Goal: Ask a question

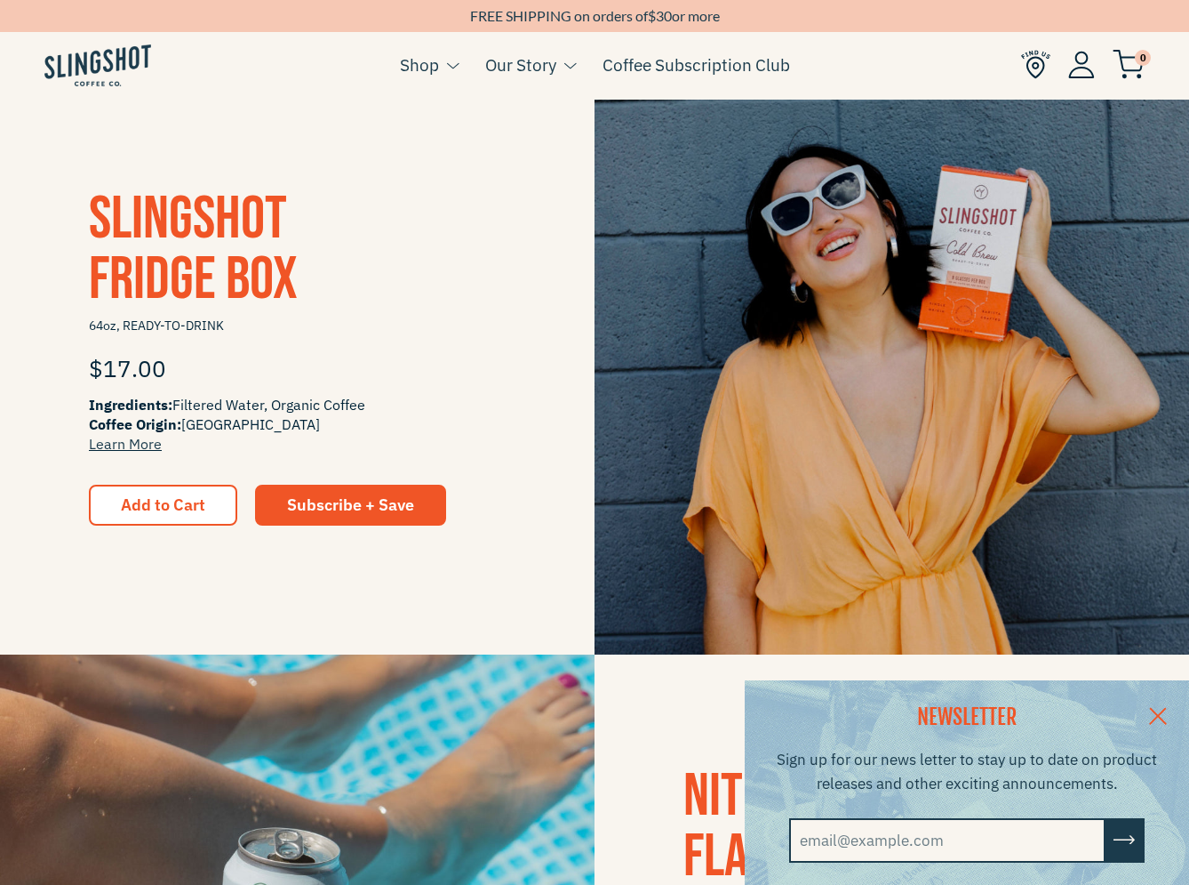
scroll to position [356, 0]
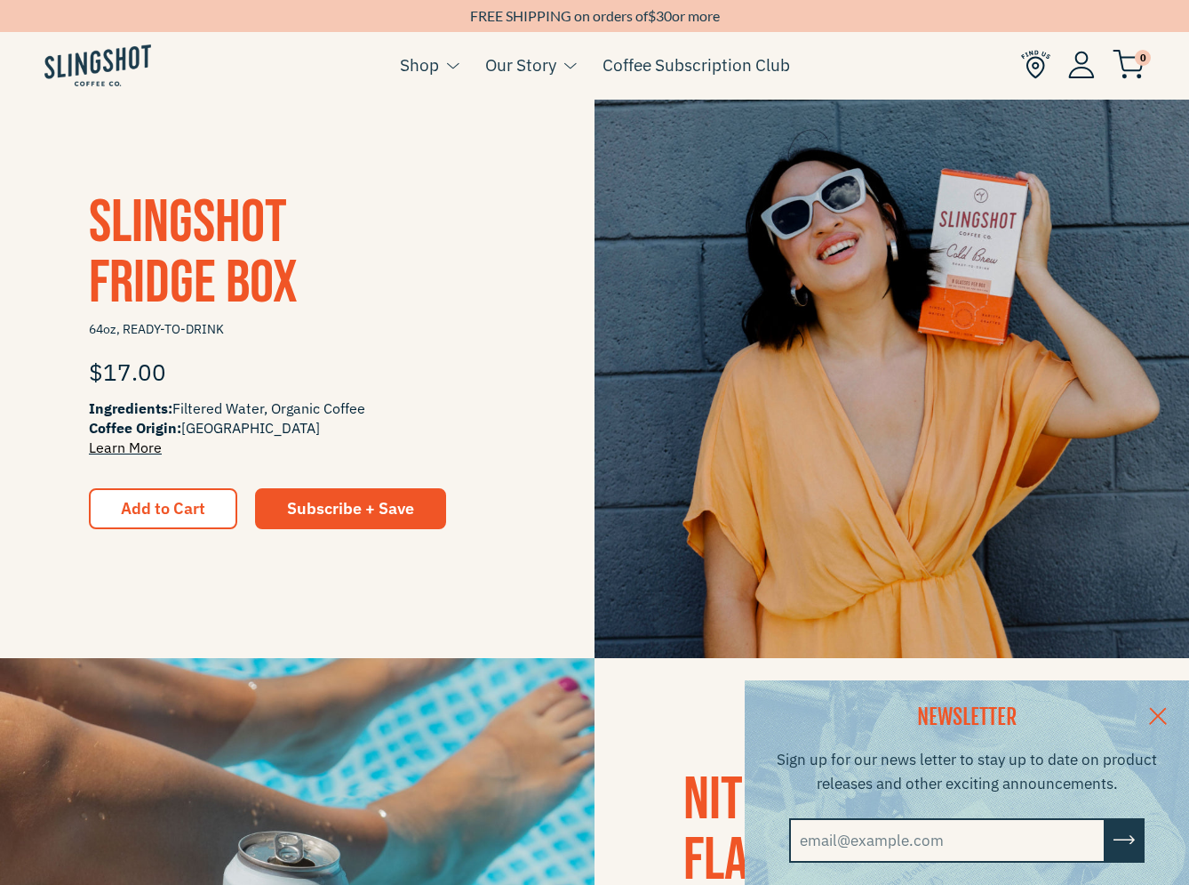
click at [141, 452] on link "Learn More" at bounding box center [125, 447] width 73 height 18
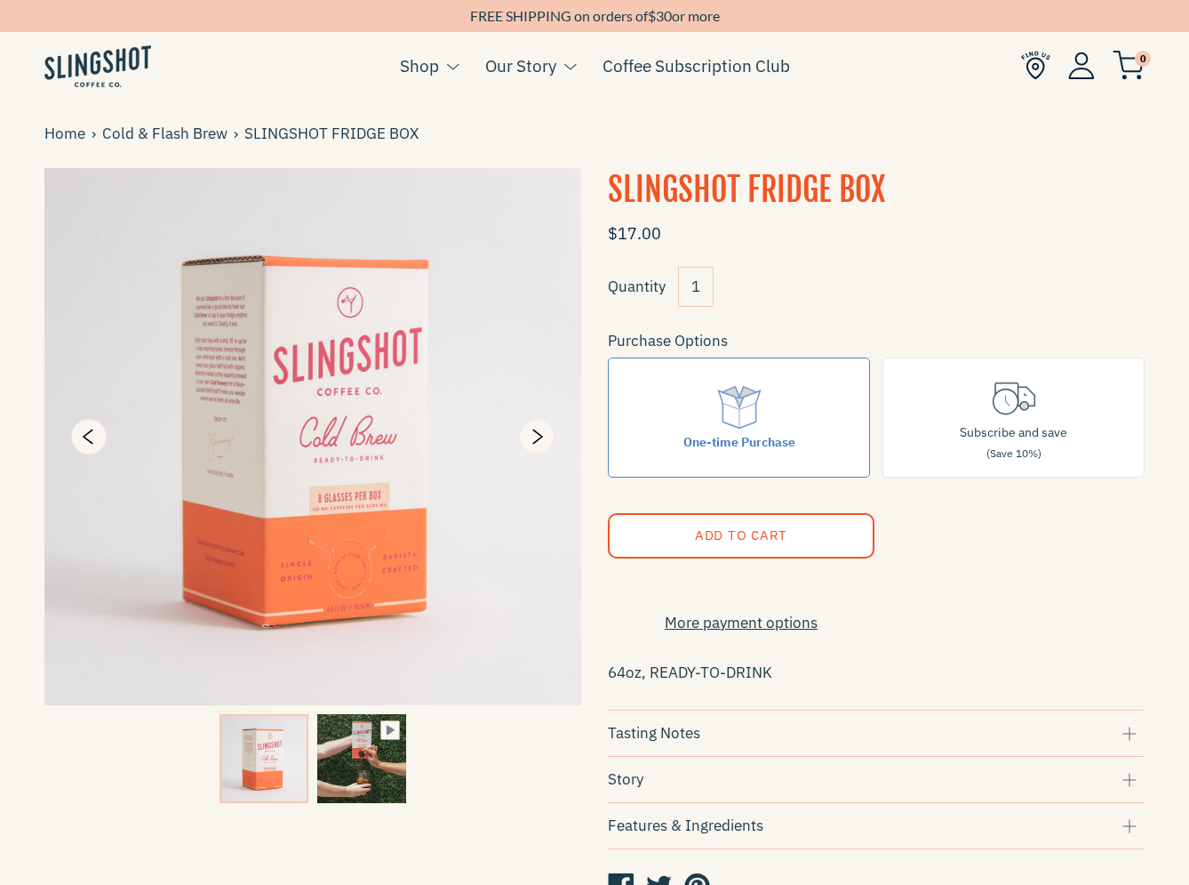
click at [268, 332] on img at bounding box center [312, 436] width 537 height 537
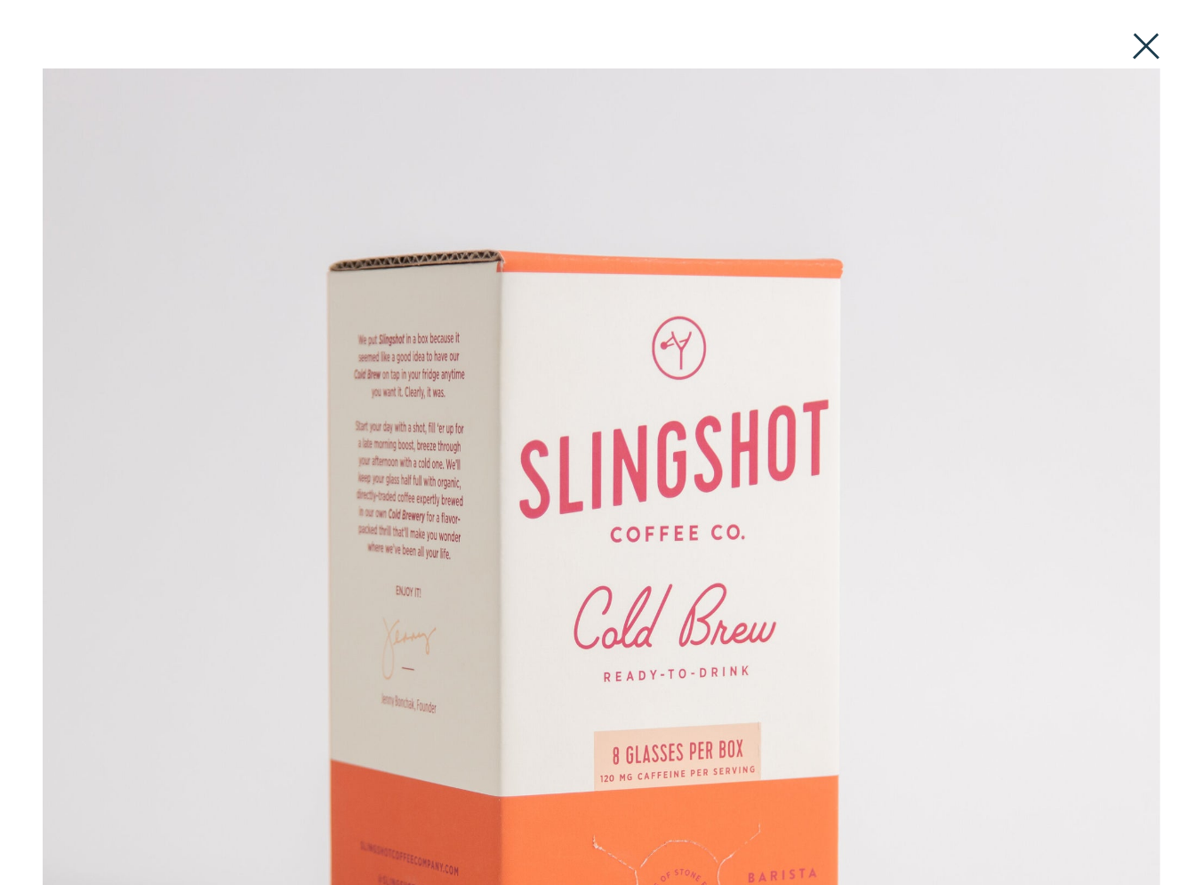
click at [1140, 46] on button at bounding box center [1145, 46] width 39 height 39
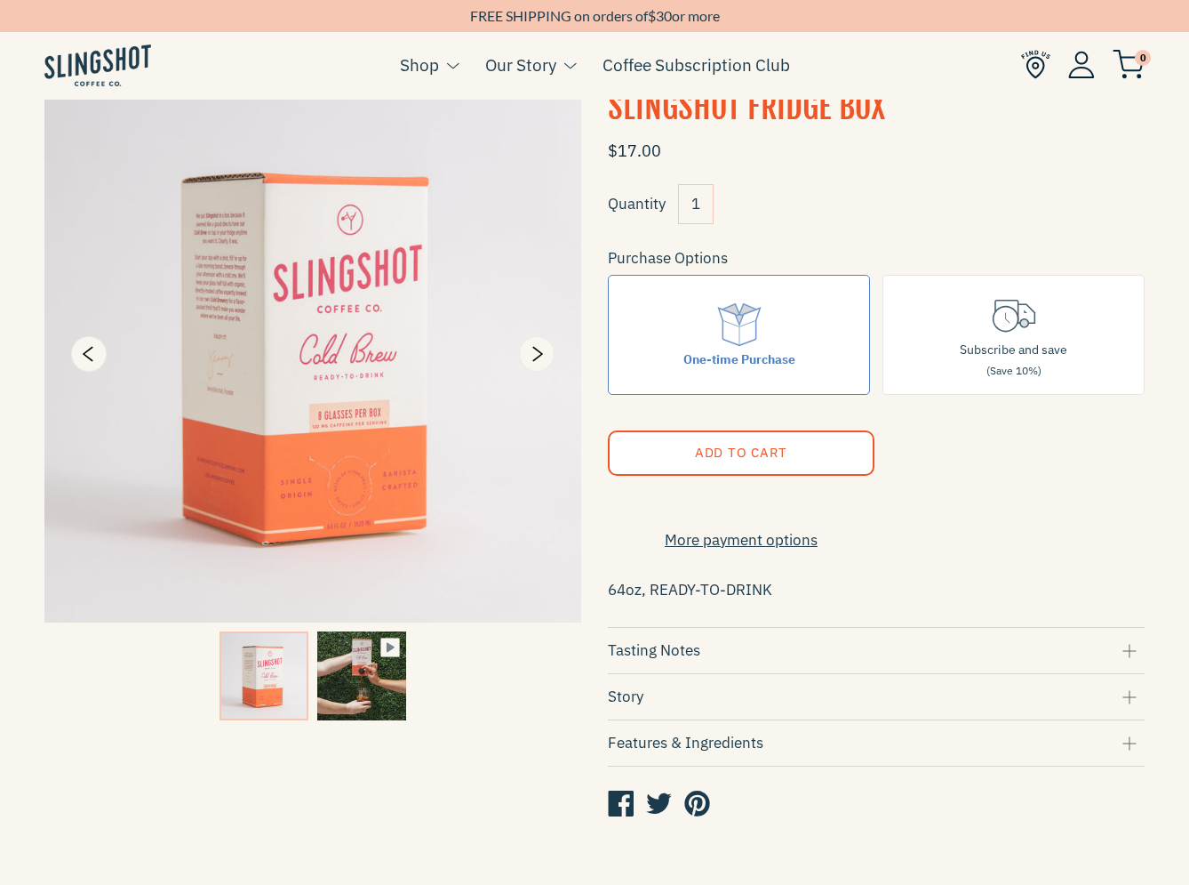
scroll to position [267, 0]
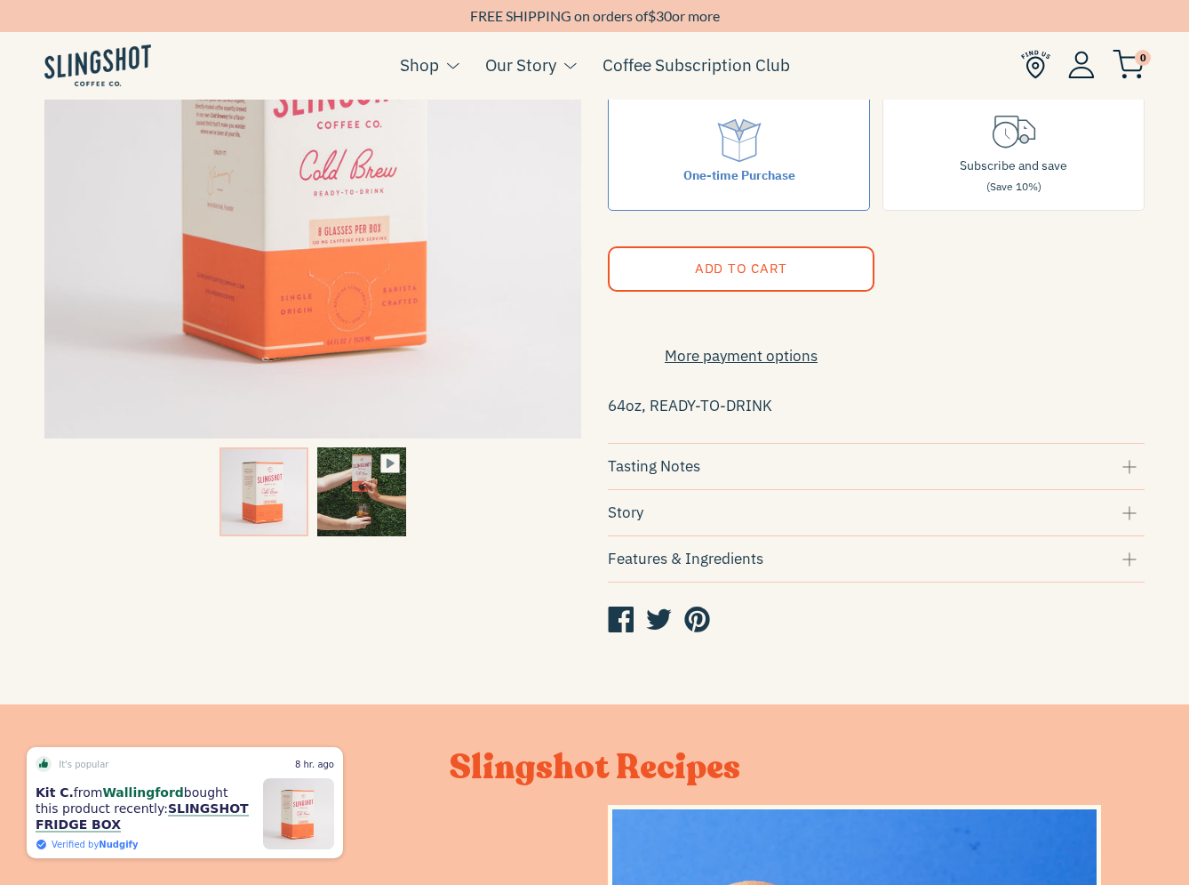
click at [809, 567] on div "Features & Ingredients" at bounding box center [876, 559] width 537 height 24
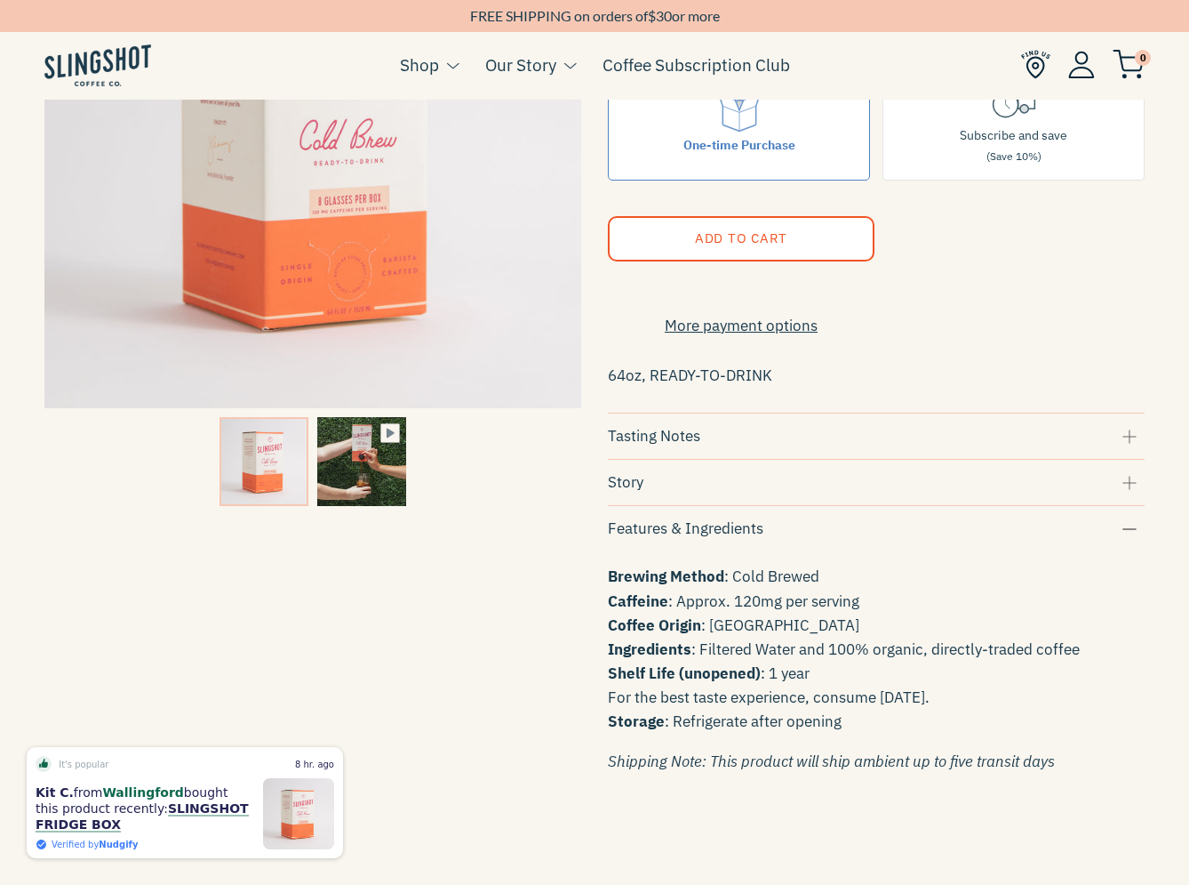
scroll to position [533, 0]
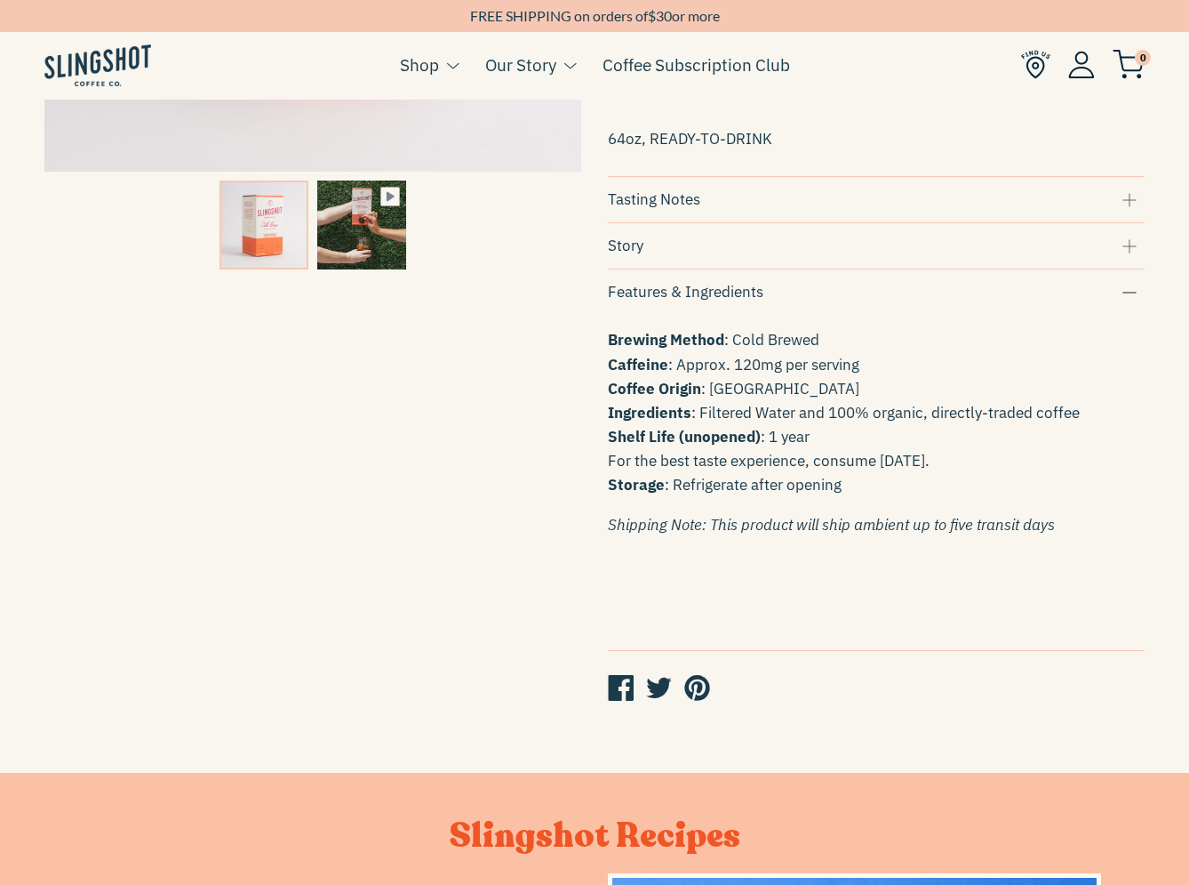
click at [710, 446] on strong "Shelf Life (unopened)" at bounding box center [684, 437] width 153 height 20
click at [716, 387] on p "Brewing Method : Cold Brewed Caffeine : Approx. 120mg per serving Coffee Origin…" at bounding box center [876, 412] width 537 height 169
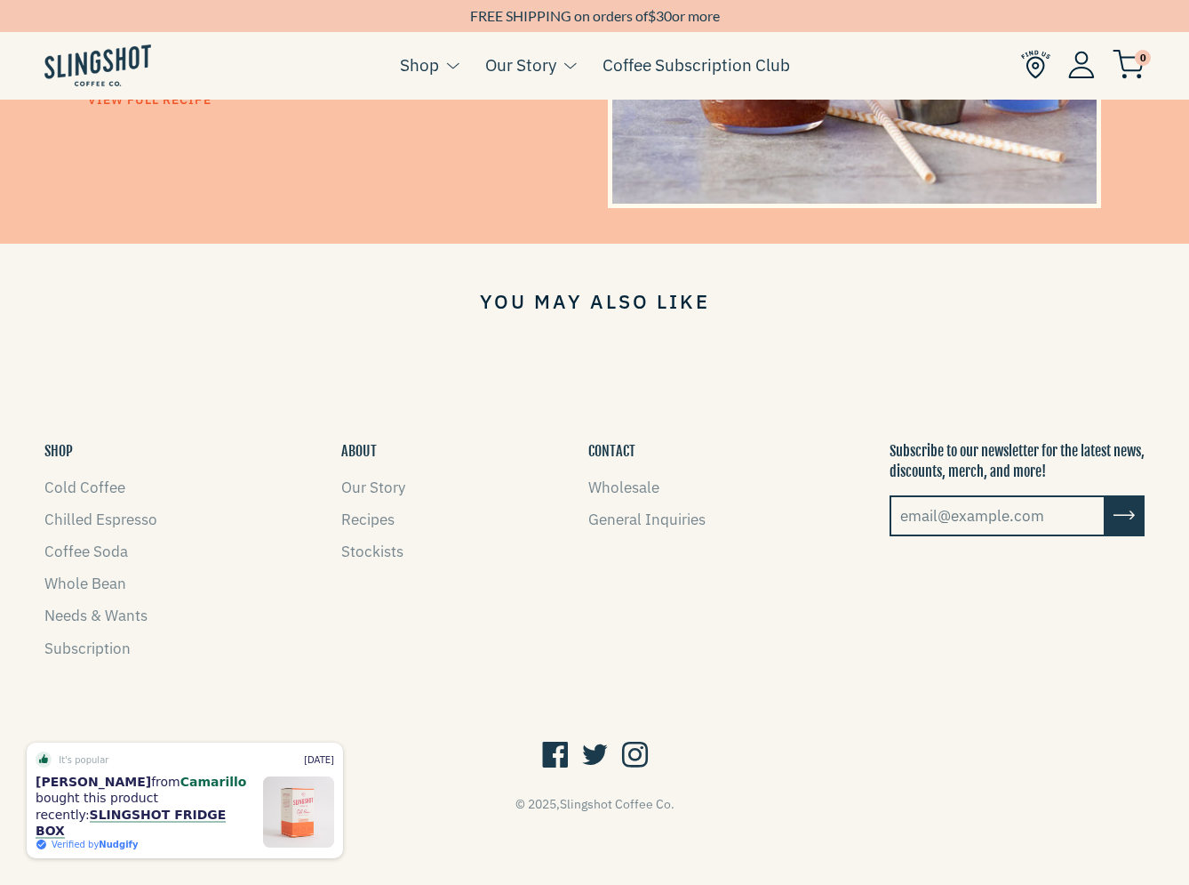
scroll to position [1612, 0]
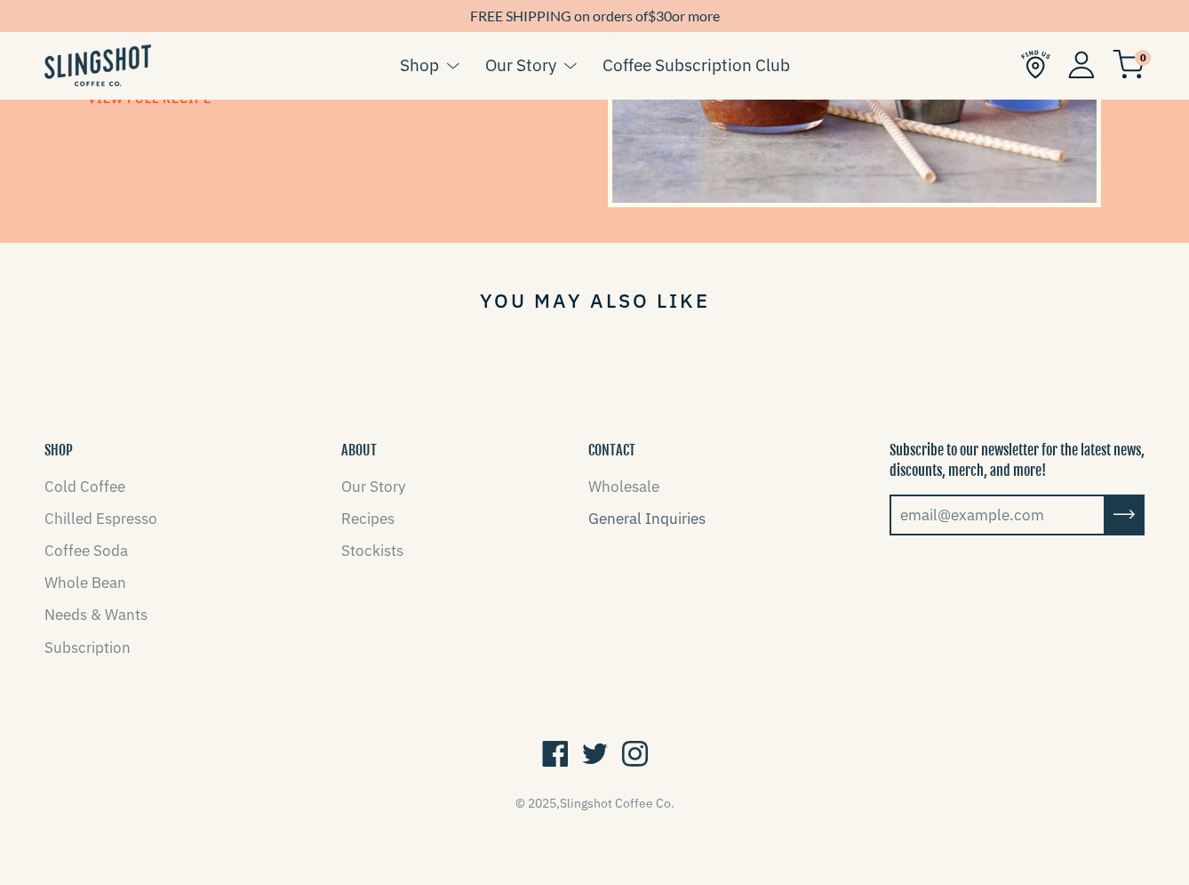
click at [662, 515] on link "General Inquiries" at bounding box center [647, 519] width 117 height 20
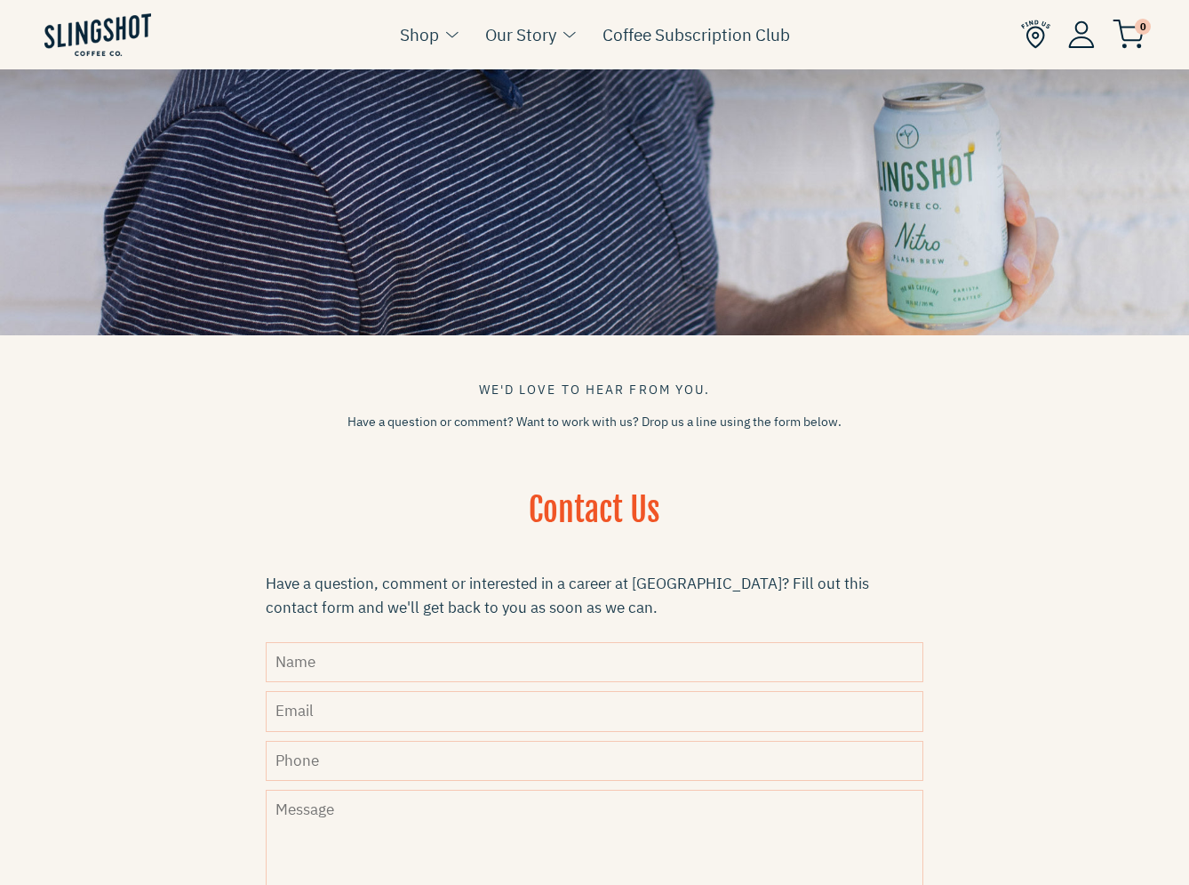
scroll to position [356, 0]
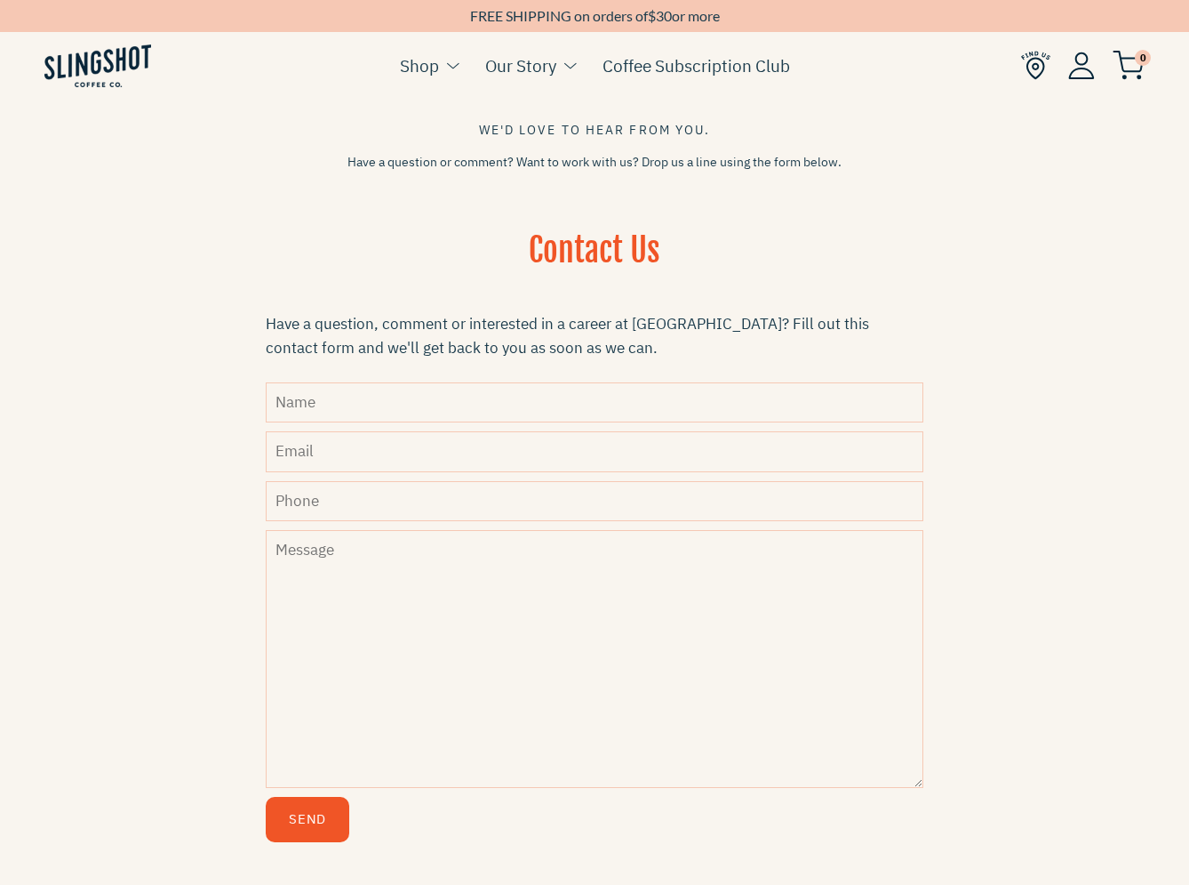
click at [369, 406] on input "Name" at bounding box center [595, 402] width 658 height 40
click at [419, 397] on input "Name" at bounding box center [595, 402] width 658 height 40
type input "Tucker Haddon"
type input "tucker.haddon@gmail.com"
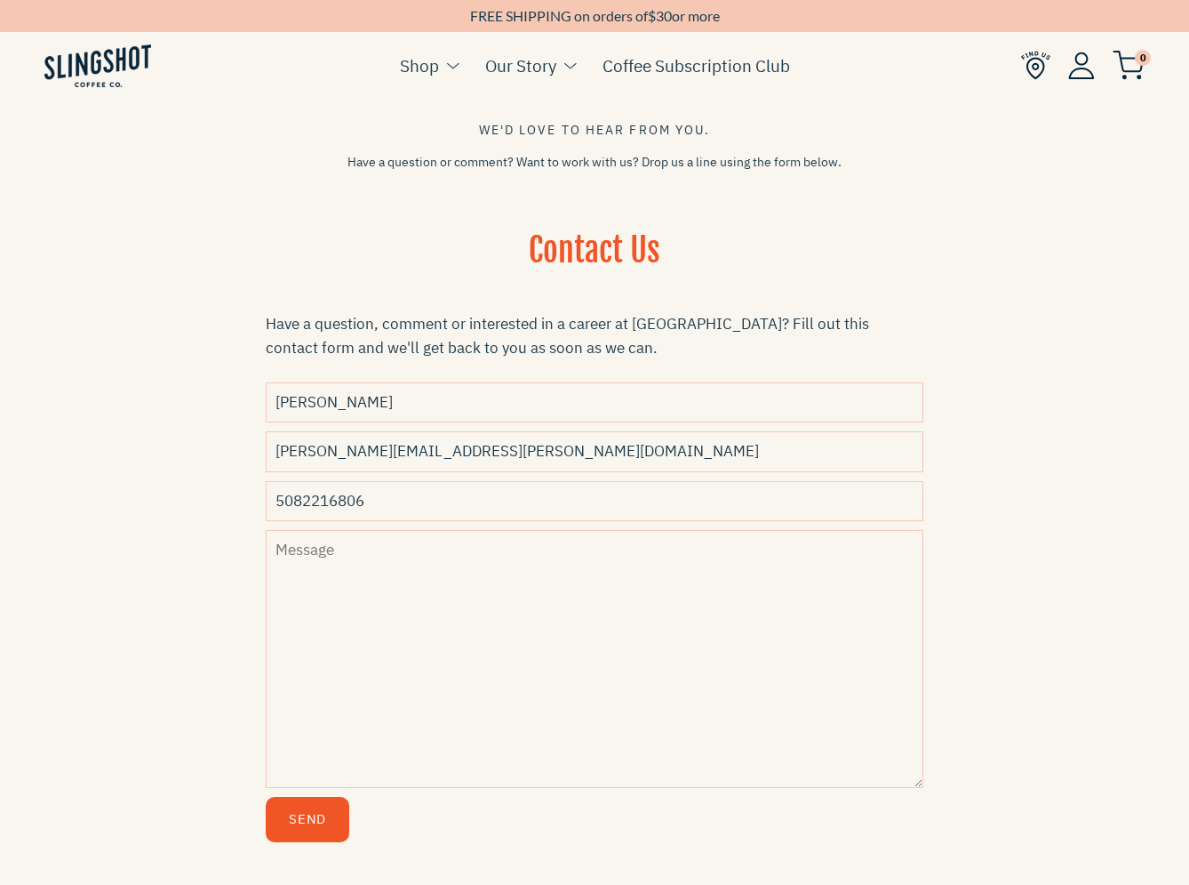
type input "5082216806"
click at [375, 573] on textarea "Message" at bounding box center [595, 659] width 658 height 258
click at [471, 609] on textarea "Message" at bounding box center [595, 659] width 658 height 258
paste textarea ""Hi, I’m considering purchasing your cold brew system and have a health-related…"
type textarea ""Hi, I’m considering purchasing your cold brew system and have a health-related…"
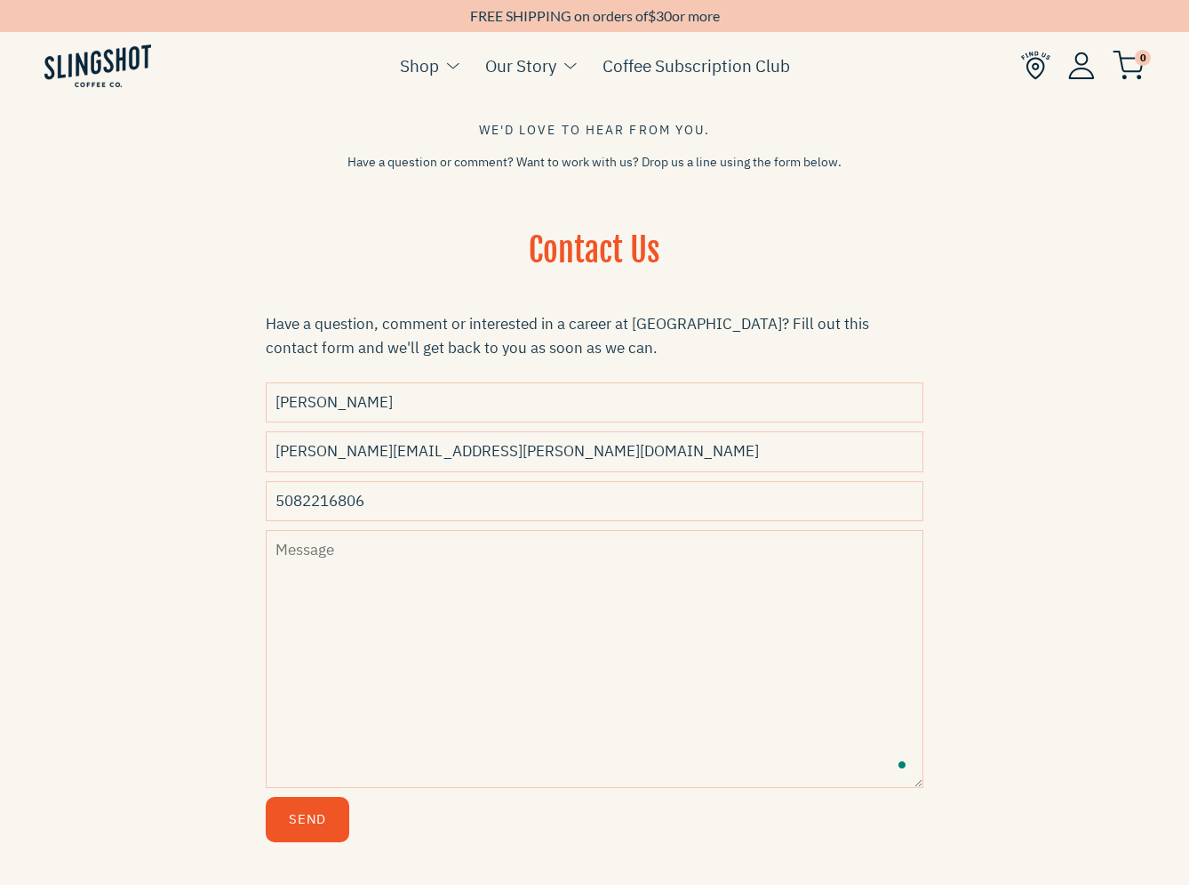
paste textarea ""Hi, I’m considering purchasing your cold brew system and have a health-related…"
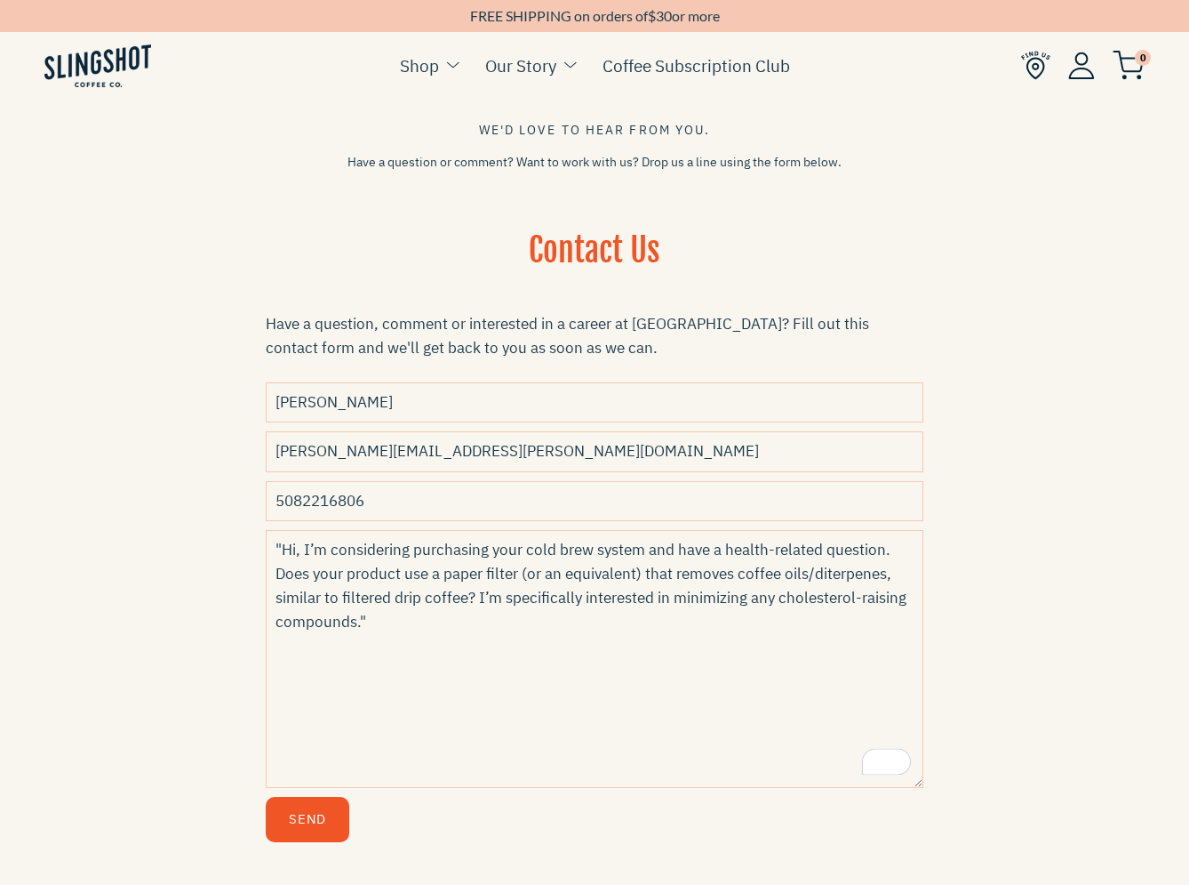
click at [283, 542] on textarea ""Hi, I’m considering purchasing your cold brew system and have a health-related…" at bounding box center [595, 659] width 658 height 258
click at [412, 605] on textarea "Hi, I’m considering purchasing your cold brew system and have a health-related …" at bounding box center [595, 659] width 658 height 258
click at [402, 623] on textarea "Hi, I’m considering purchasing your cold brew system and have a health-related …" at bounding box center [595, 659] width 658 height 258
click at [455, 629] on textarea "Hi, I’m considering purchasing your cold brew system and have a health-related …" at bounding box center [595, 659] width 658 height 258
click at [445, 576] on textarea "Hi, I’m considering purchasing your cold brew system and have a health-related …" at bounding box center [595, 659] width 658 height 258
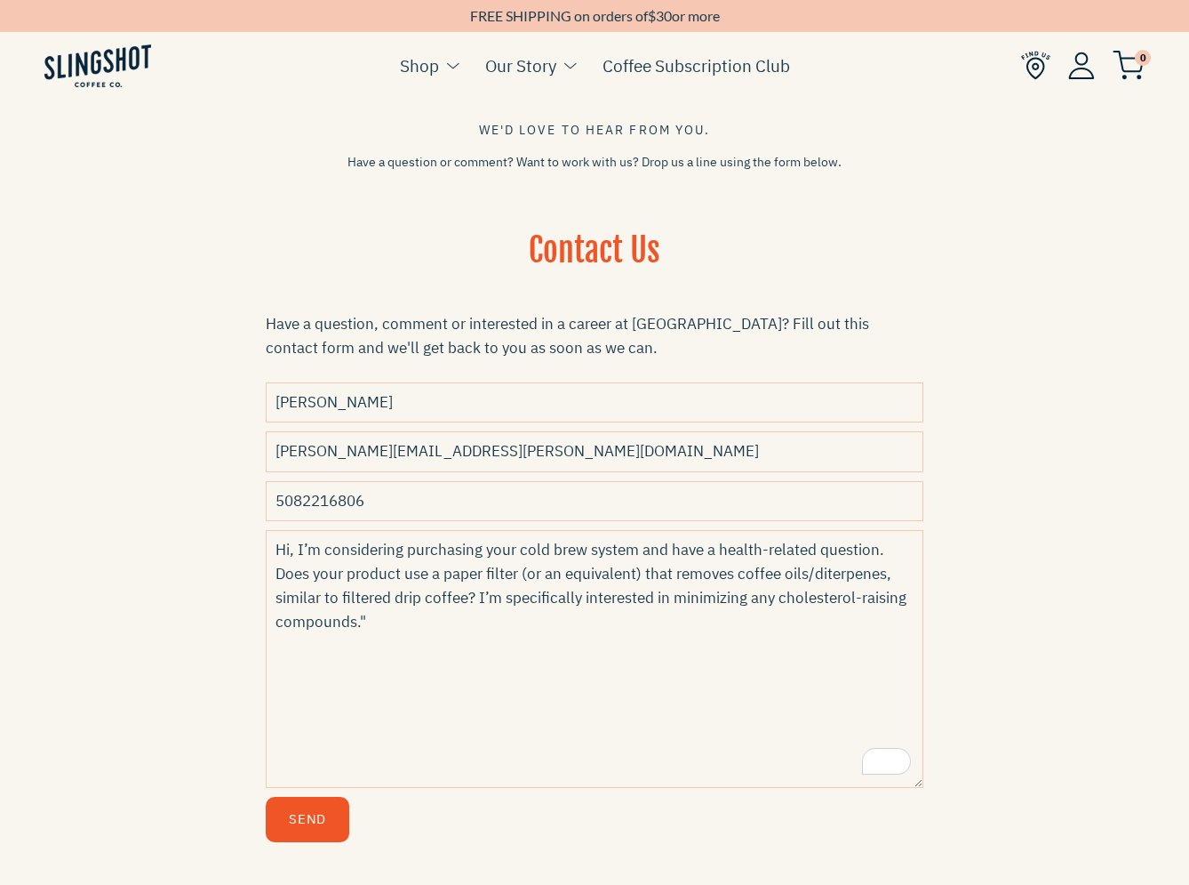
click at [510, 578] on textarea "Hi, I’m considering purchasing your cold brew system and have a health-related …" at bounding box center [595, 659] width 658 height 258
click at [644, 576] on textarea "Hi, I’m considering purchasing your cold brew system and have a health-related …" at bounding box center [595, 659] width 658 height 258
click at [440, 616] on textarea "Hi, I’m considering purchasing your cold brew system and have a health-related …" at bounding box center [595, 659] width 658 height 258
click at [436, 621] on textarea "Hi, I’m considering purchasing your cold brew system and have a health-related …" at bounding box center [595, 659] width 658 height 258
click at [437, 618] on textarea "Hi, I’m considering purchasing your cold brew system and have a health-related …" at bounding box center [595, 659] width 658 height 258
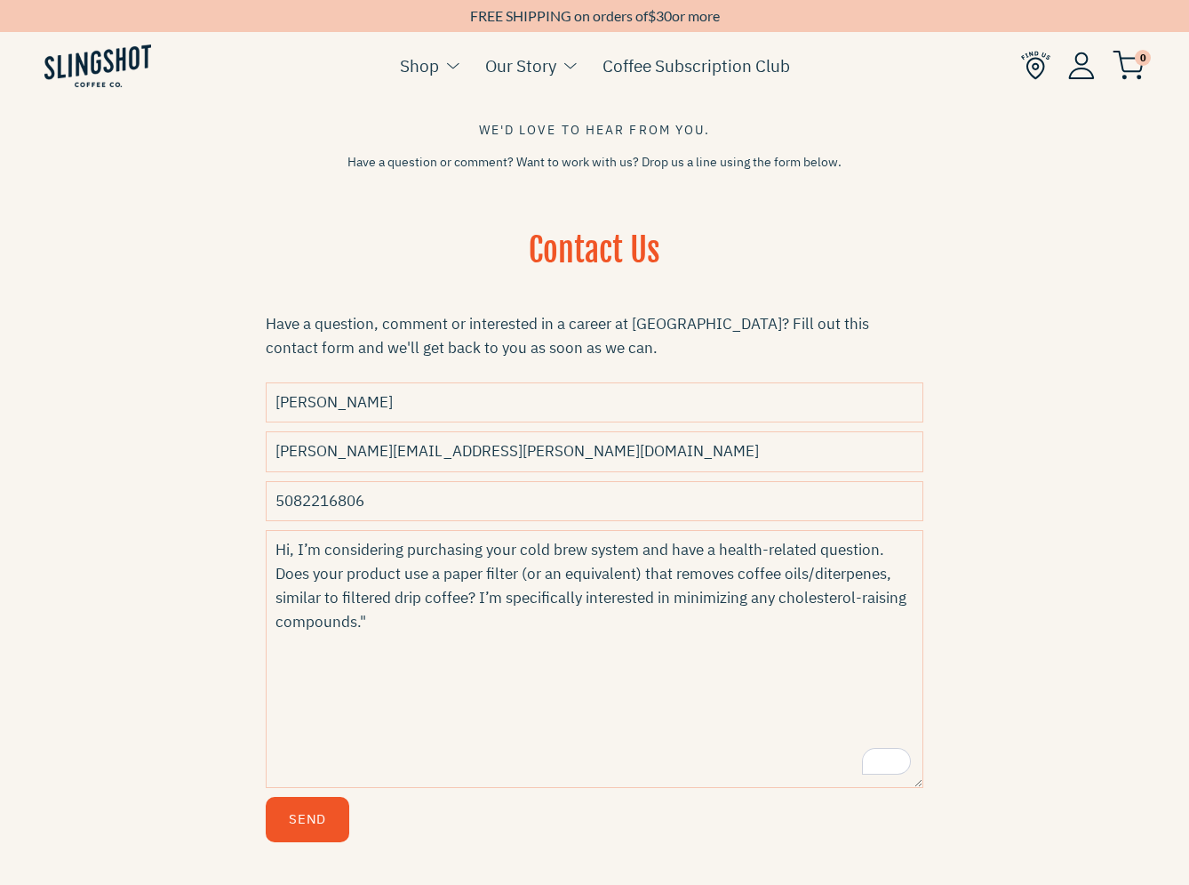
click at [436, 616] on textarea "Hi, I’m considering purchasing your cold brew system and have a health-related …" at bounding box center [595, 659] width 658 height 258
type textarea "Hi, I’m considering purchasing your cold brew system and have a health-related …"
click at [306, 820] on button "Send" at bounding box center [308, 819] width 84 height 45
